Goal: Transaction & Acquisition: Purchase product/service

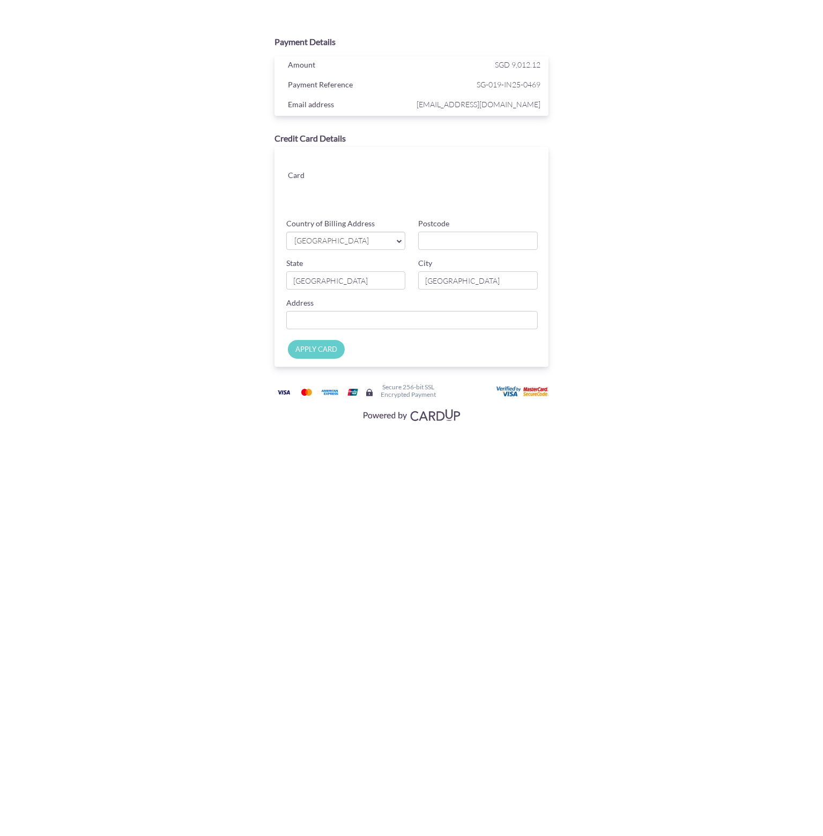
click at [338, 241] on span "[GEOGRAPHIC_DATA]" at bounding box center [340, 240] width 95 height 11
click at [485, 242] on input "Postcode" at bounding box center [478, 241] width 120 height 18
type input "098459"
click at [320, 321] on input "Country of Billing Address" at bounding box center [412, 320] width 252 height 18
type input "[STREET_ADDRESS]"
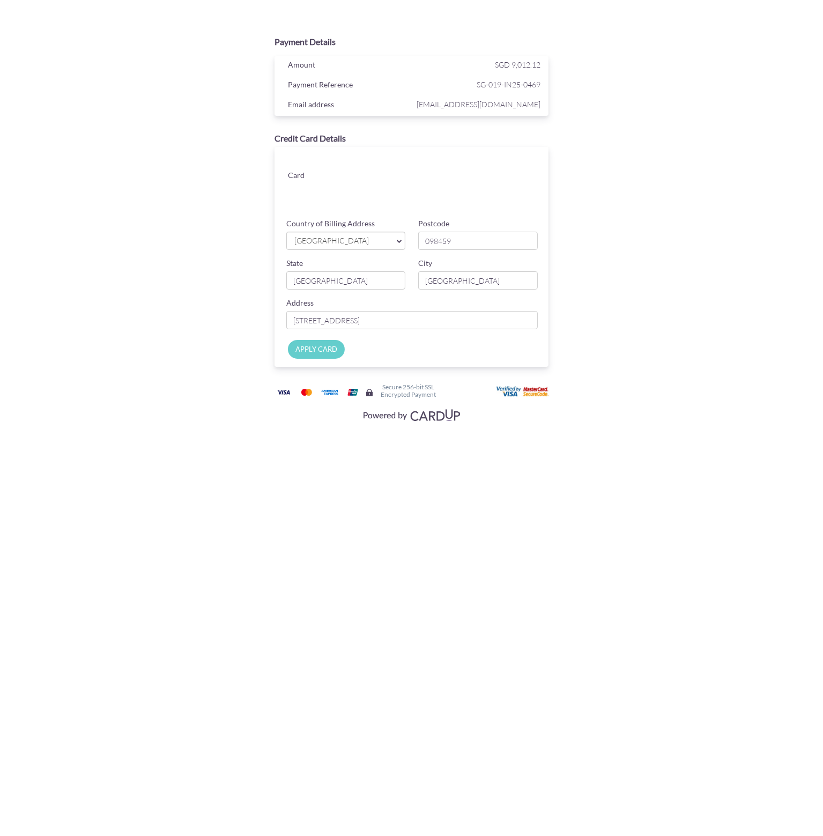
click at [315, 347] on input "APPLY CARD" at bounding box center [316, 349] width 57 height 19
type input "Applying..."
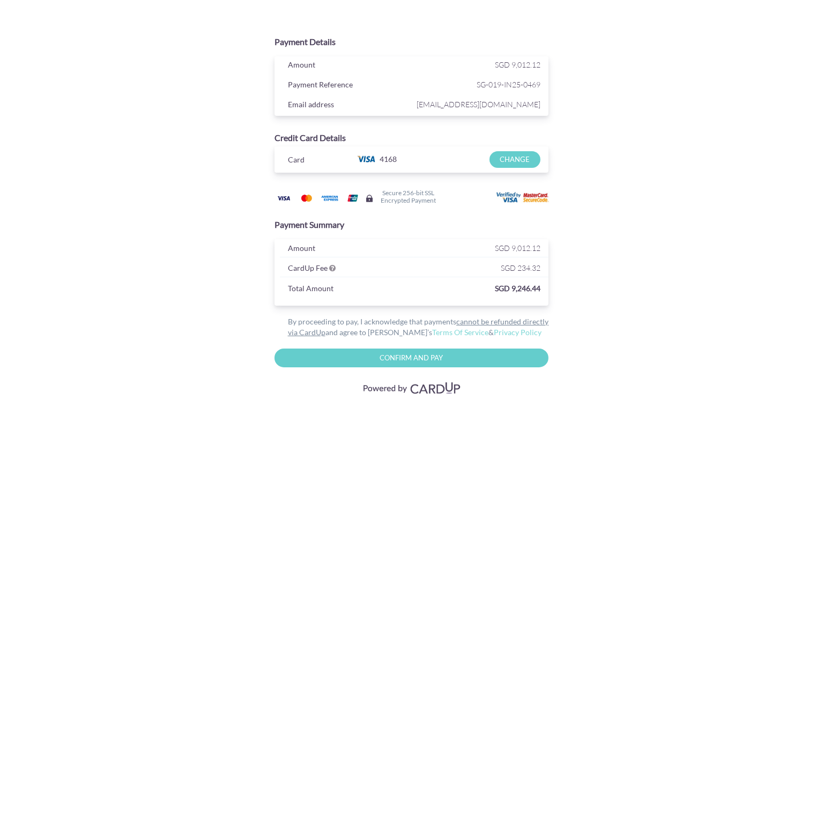
drag, startPoint x: 172, startPoint y: 165, endPoint x: 167, endPoint y: 164, distance: 5.5
